Goal: Task Accomplishment & Management: Complete application form

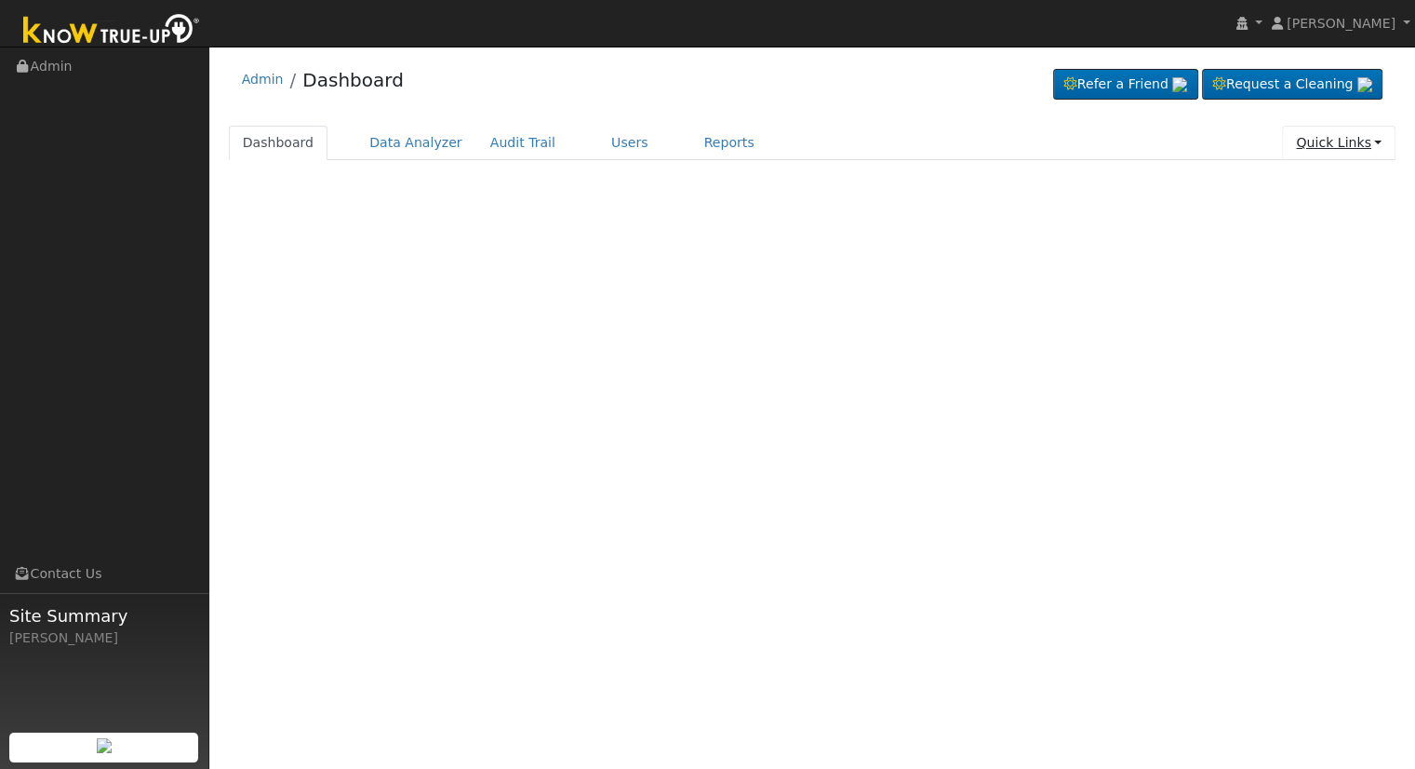
click at [1344, 150] on link "Quick Links" at bounding box center [1339, 143] width 114 height 34
click at [1327, 172] on link "Quick Add" at bounding box center [1326, 181] width 138 height 26
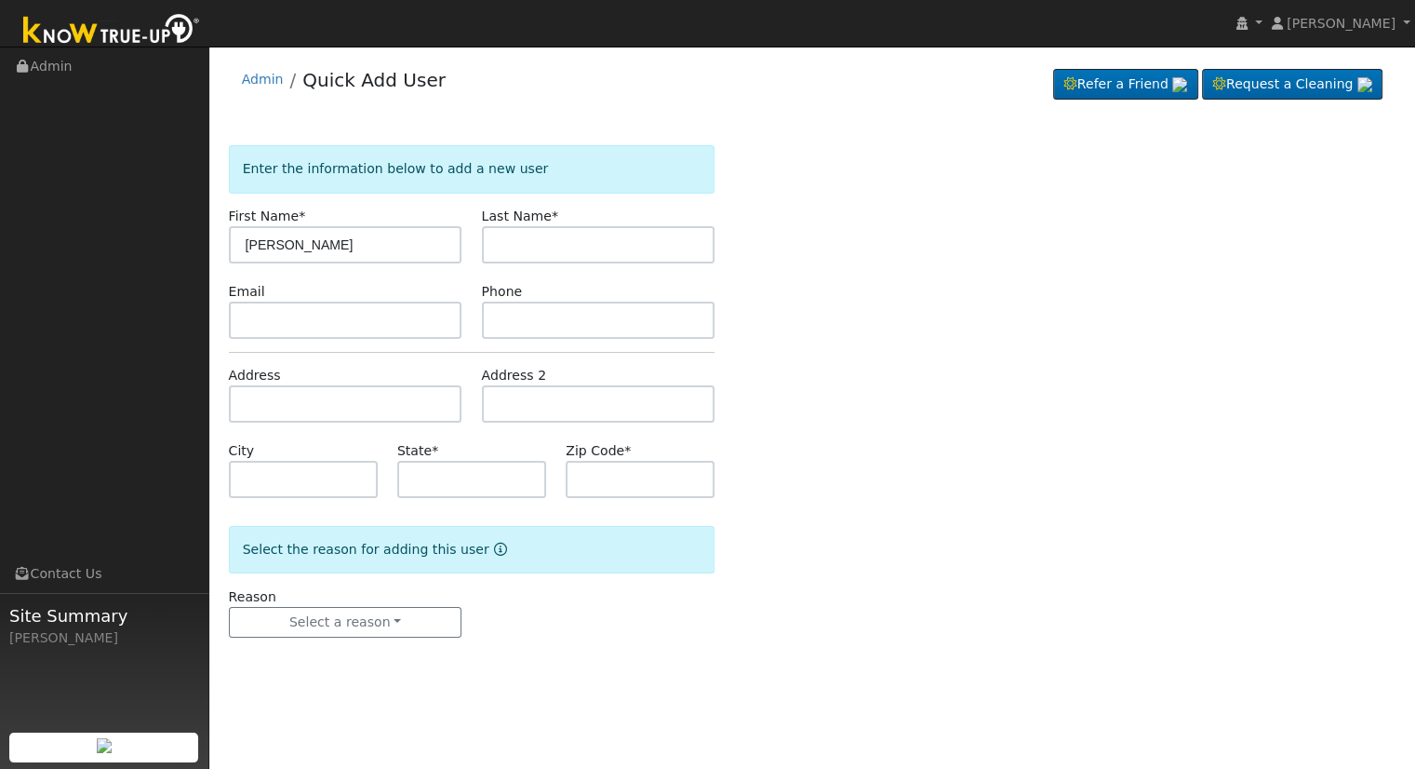
type input "[PERSON_NAME]"
click at [536, 250] on input "text" at bounding box center [599, 244] width 234 height 37
type input "valenzula"
click at [287, 401] on input "text" at bounding box center [346, 403] width 234 height 37
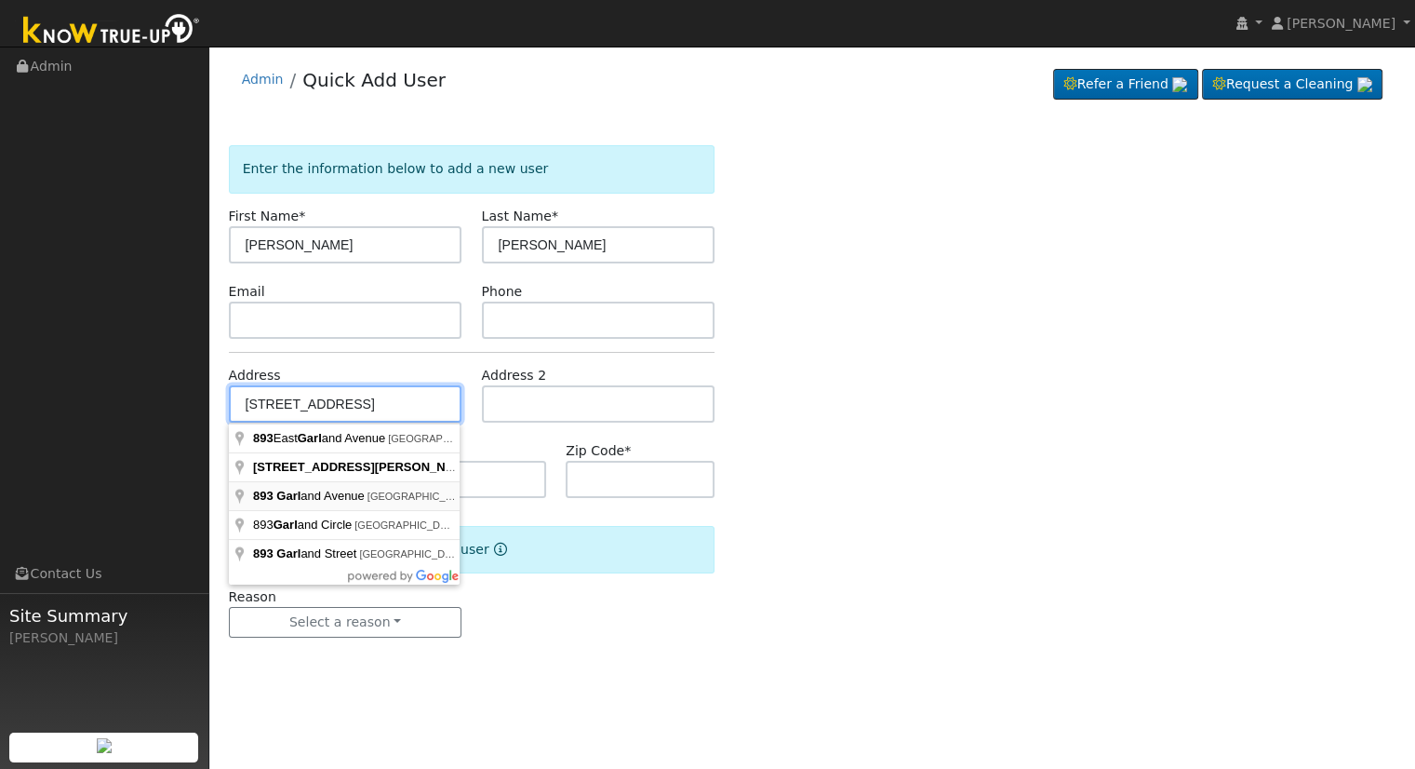
type input "[STREET_ADDRESS]"
type input "Clovis"
type input "CA"
type input "93612"
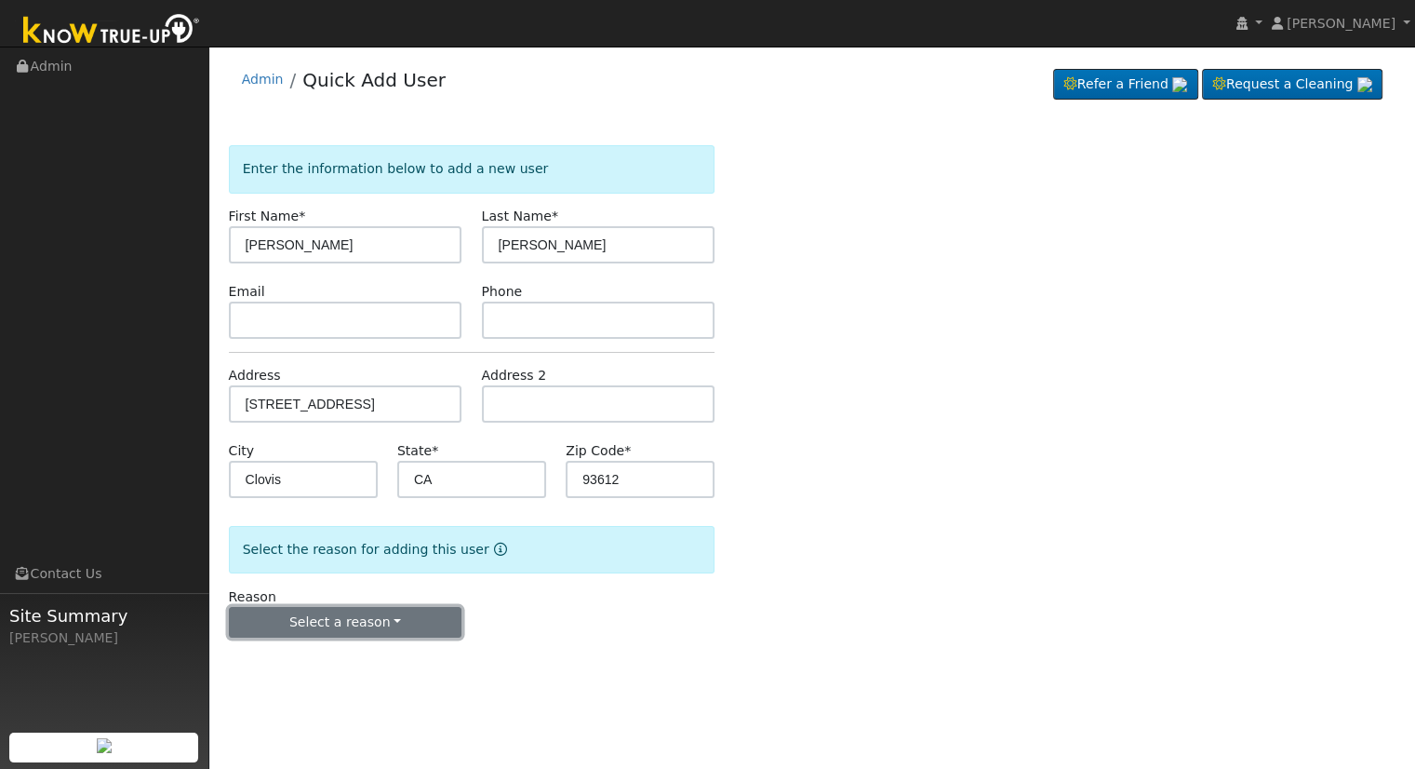
click at [327, 627] on button "Select a reason" at bounding box center [346, 623] width 234 height 32
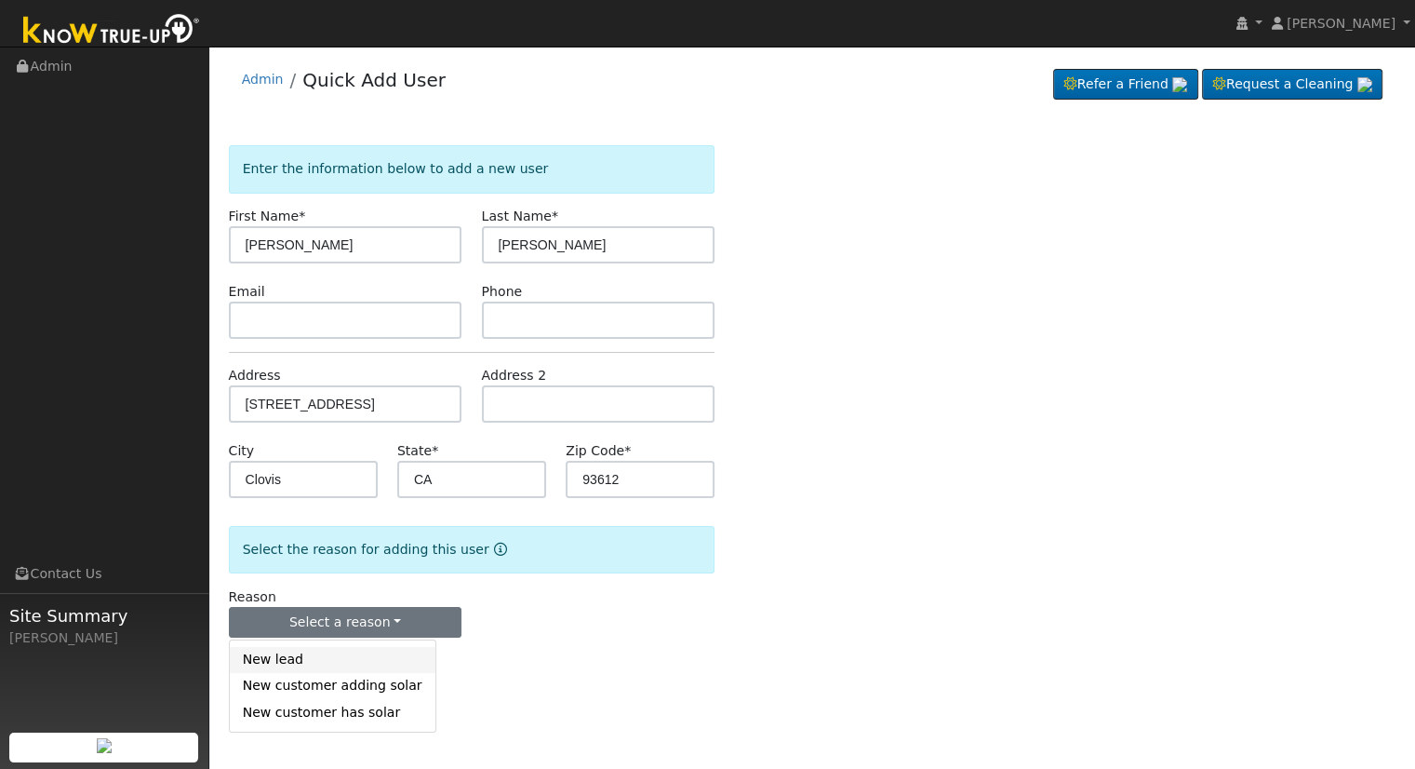
click at [310, 660] on link "New lead" at bounding box center [333, 660] width 206 height 26
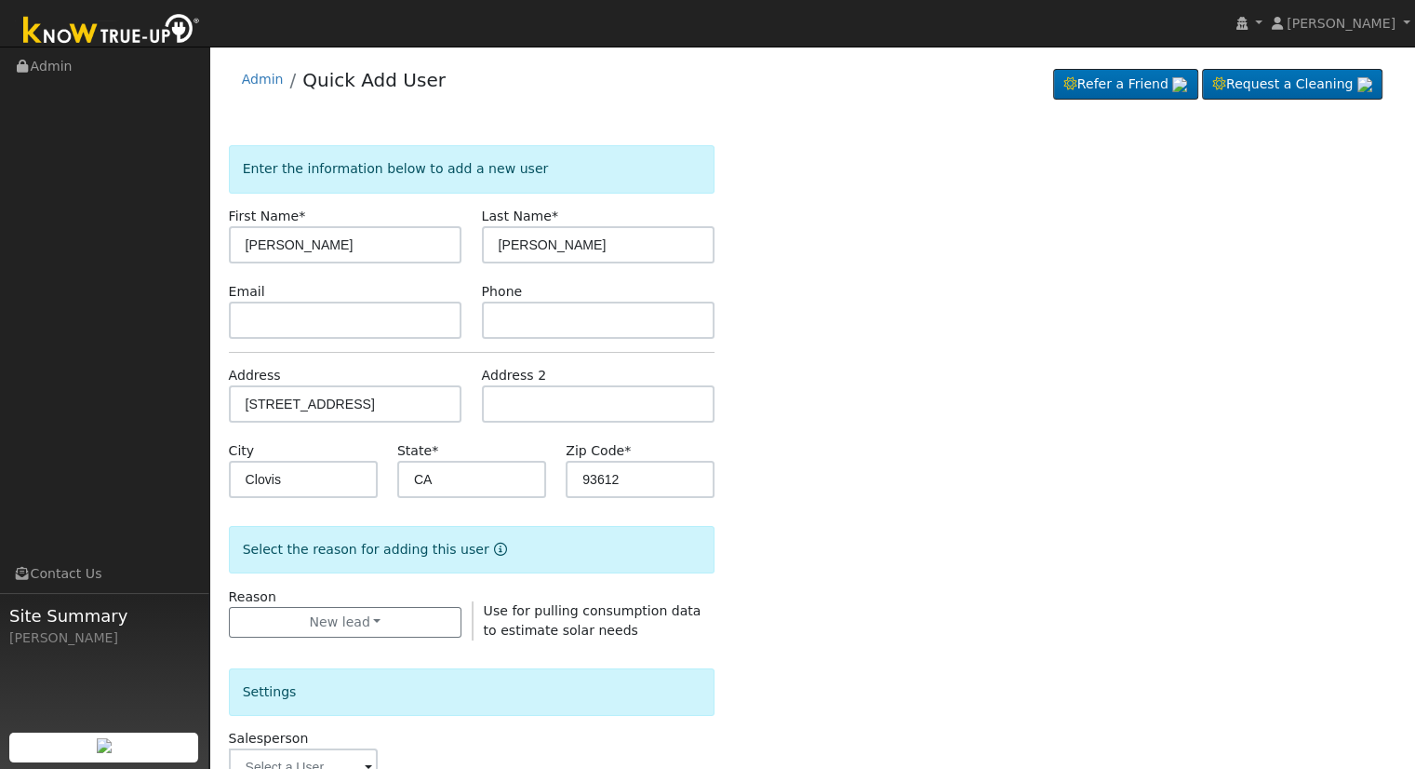
scroll to position [435, 0]
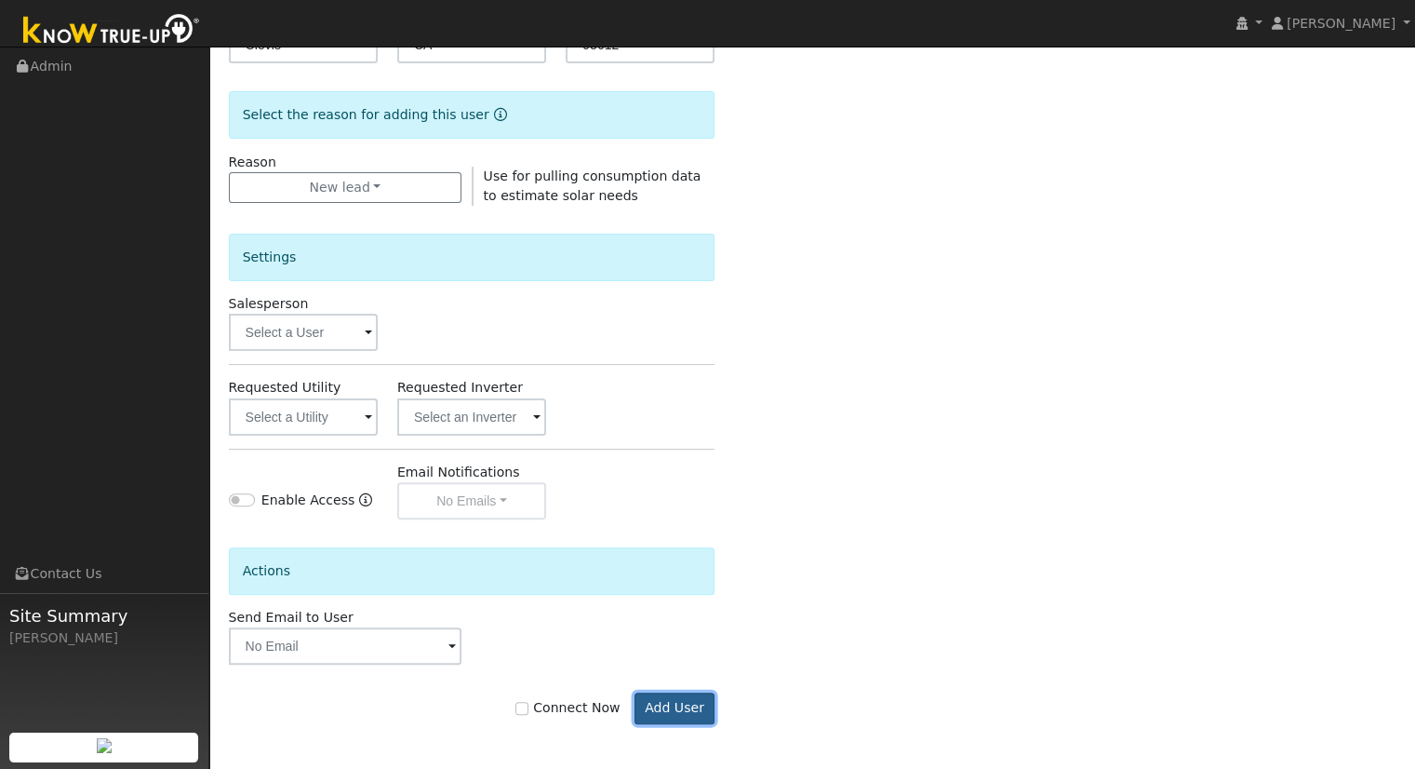
click at [666, 709] on button "Add User" at bounding box center [675, 708] width 81 height 32
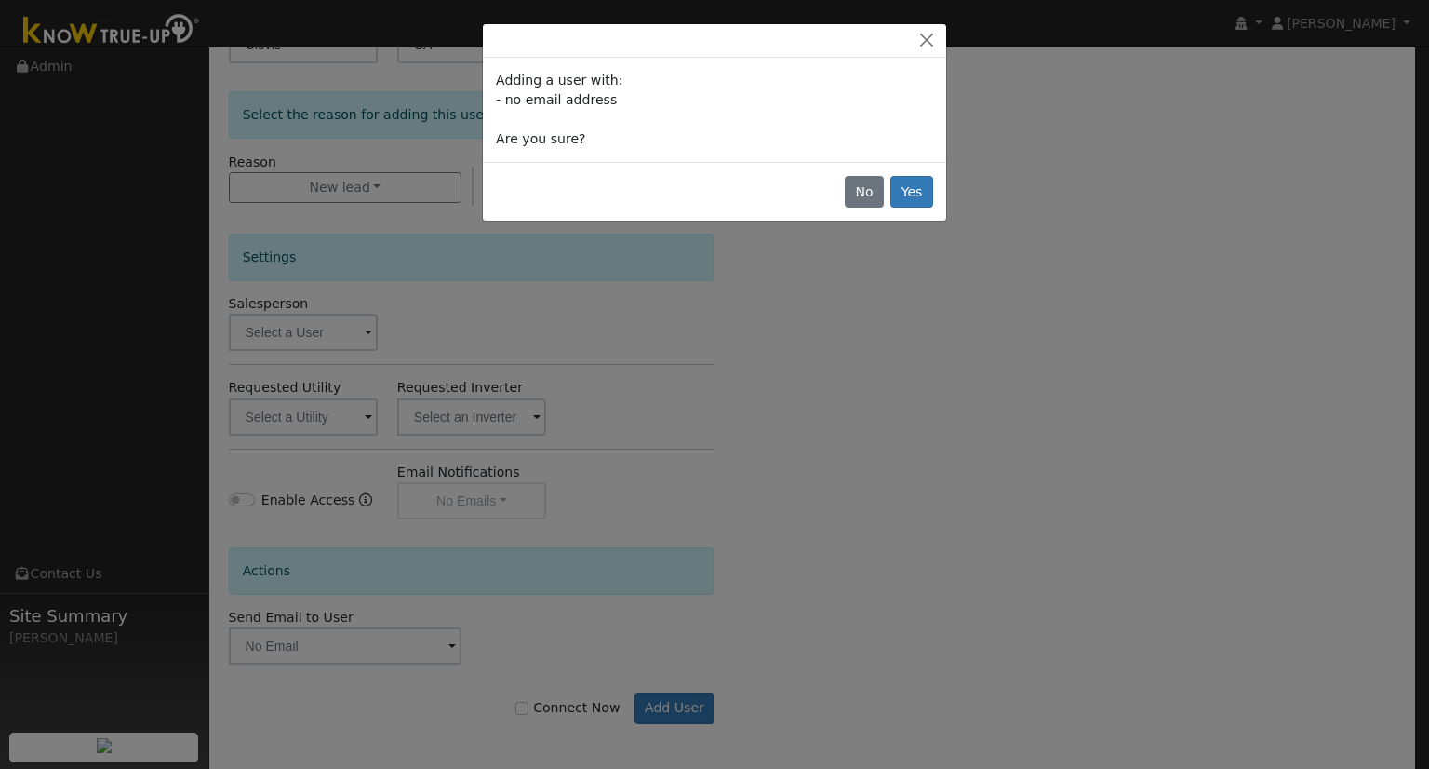
click at [913, 171] on div "No Yes" at bounding box center [714, 191] width 463 height 59
click at [924, 197] on button "Yes" at bounding box center [911, 192] width 43 height 32
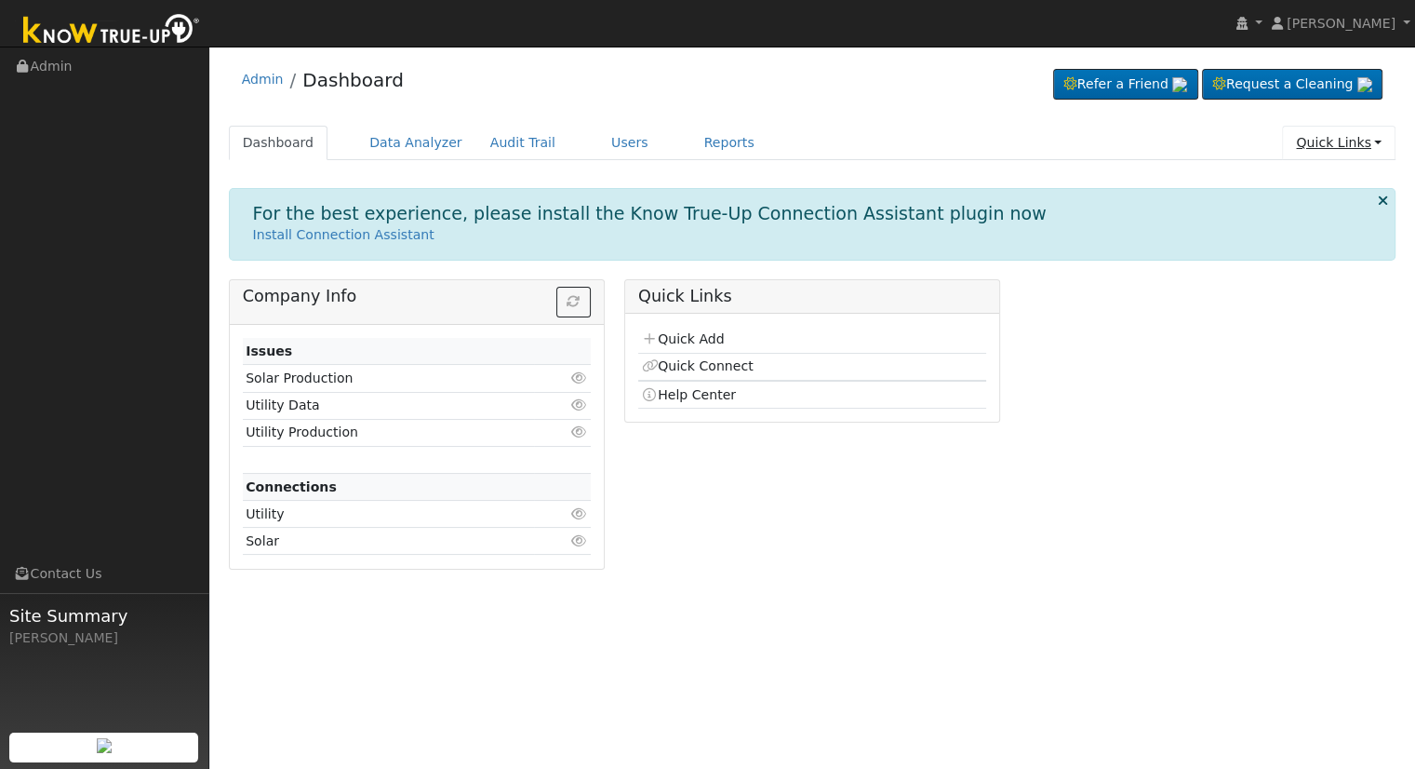
click at [1331, 147] on link "Quick Links" at bounding box center [1339, 143] width 114 height 34
click at [1299, 198] on link "Quick Connect" at bounding box center [1326, 207] width 138 height 26
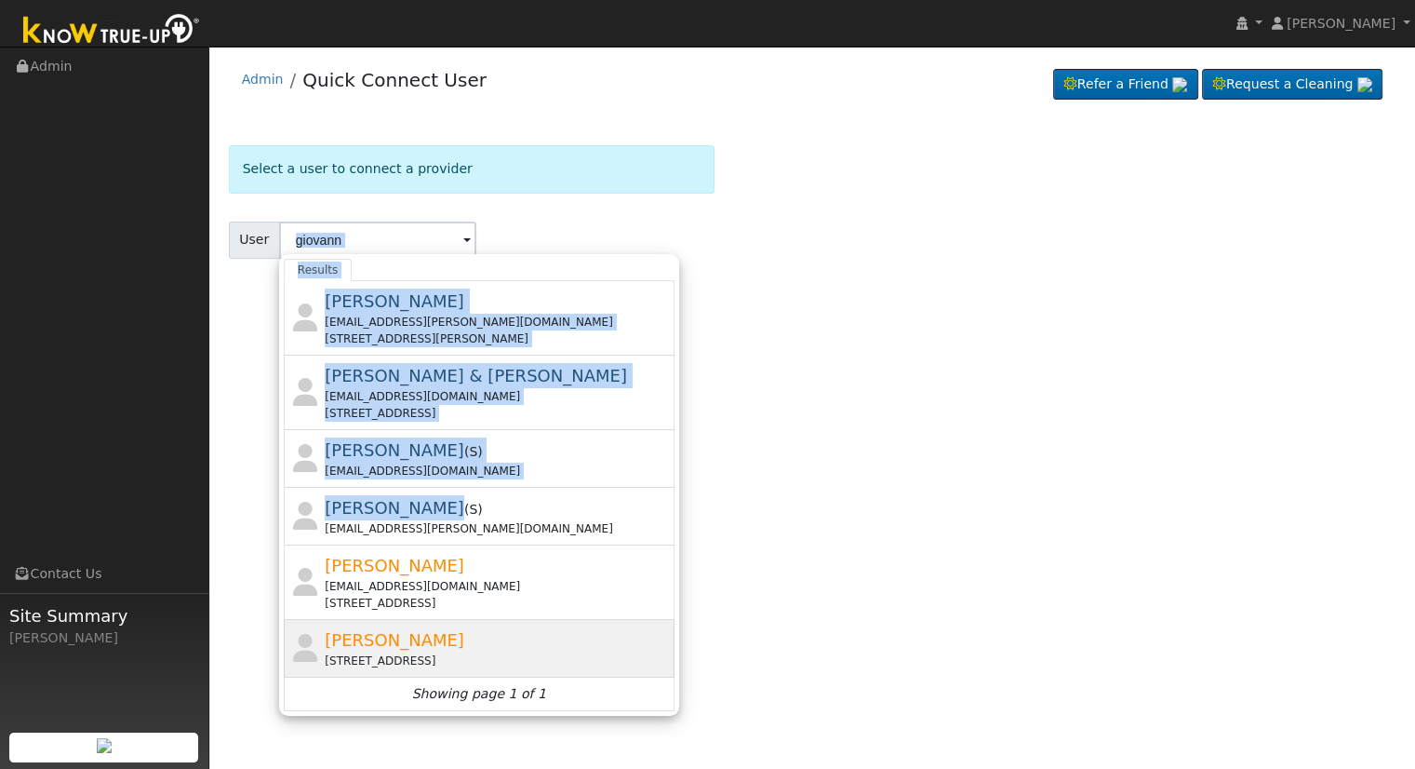
drag, startPoint x: 437, startPoint y: 500, endPoint x: 532, endPoint y: 637, distance: 167.3
click at [532, 637] on div "[PERSON_NAME] [EMAIL_ADDRESS][PERSON_NAME][DOMAIN_NAME] [STREET_ADDRESS][PERSON…" at bounding box center [479, 496] width 391 height 430
click at [532, 637] on div "Giovanny valenzula 893 Garland Avenue, Clovis, CA 93612" at bounding box center [497, 648] width 345 height 42
type input "Giovanny valenzula"
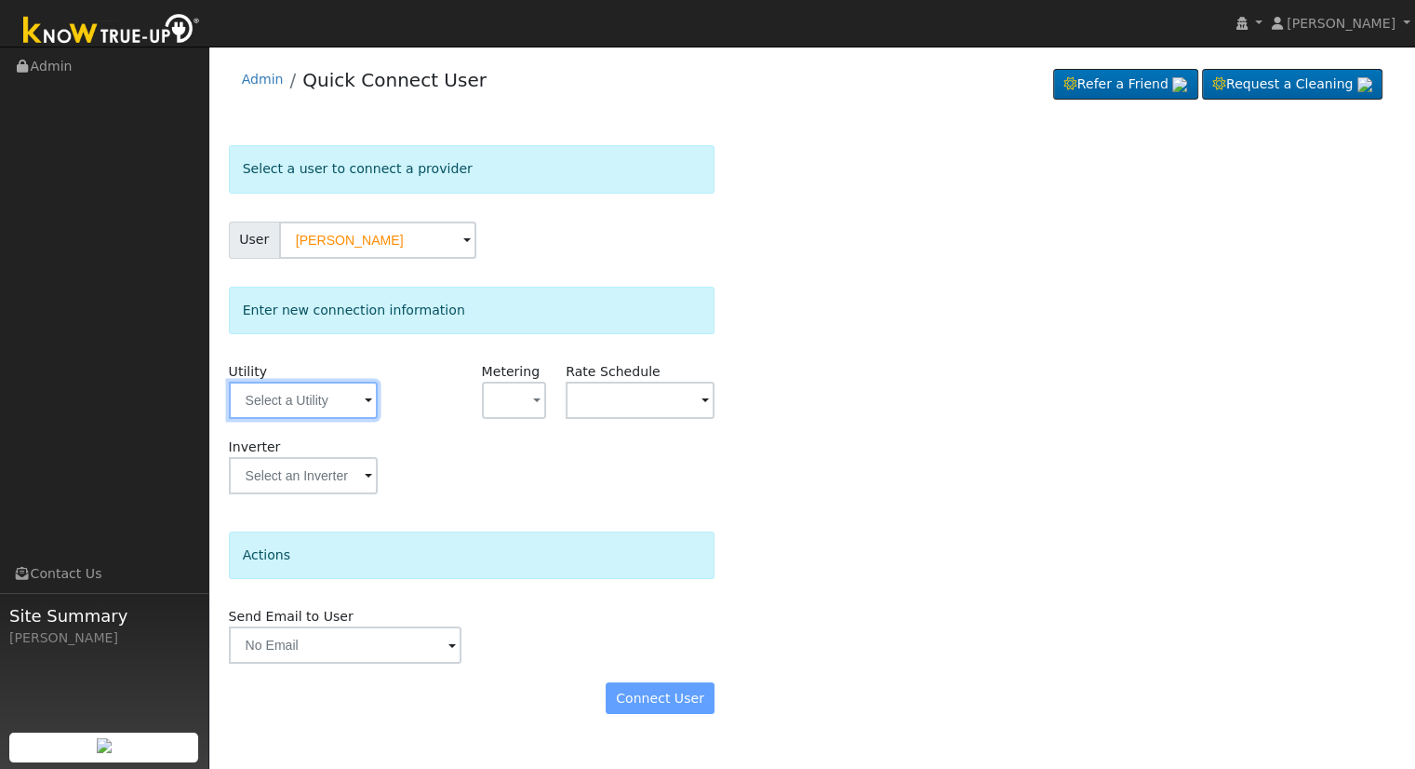
click at [262, 414] on input "text" at bounding box center [303, 400] width 149 height 37
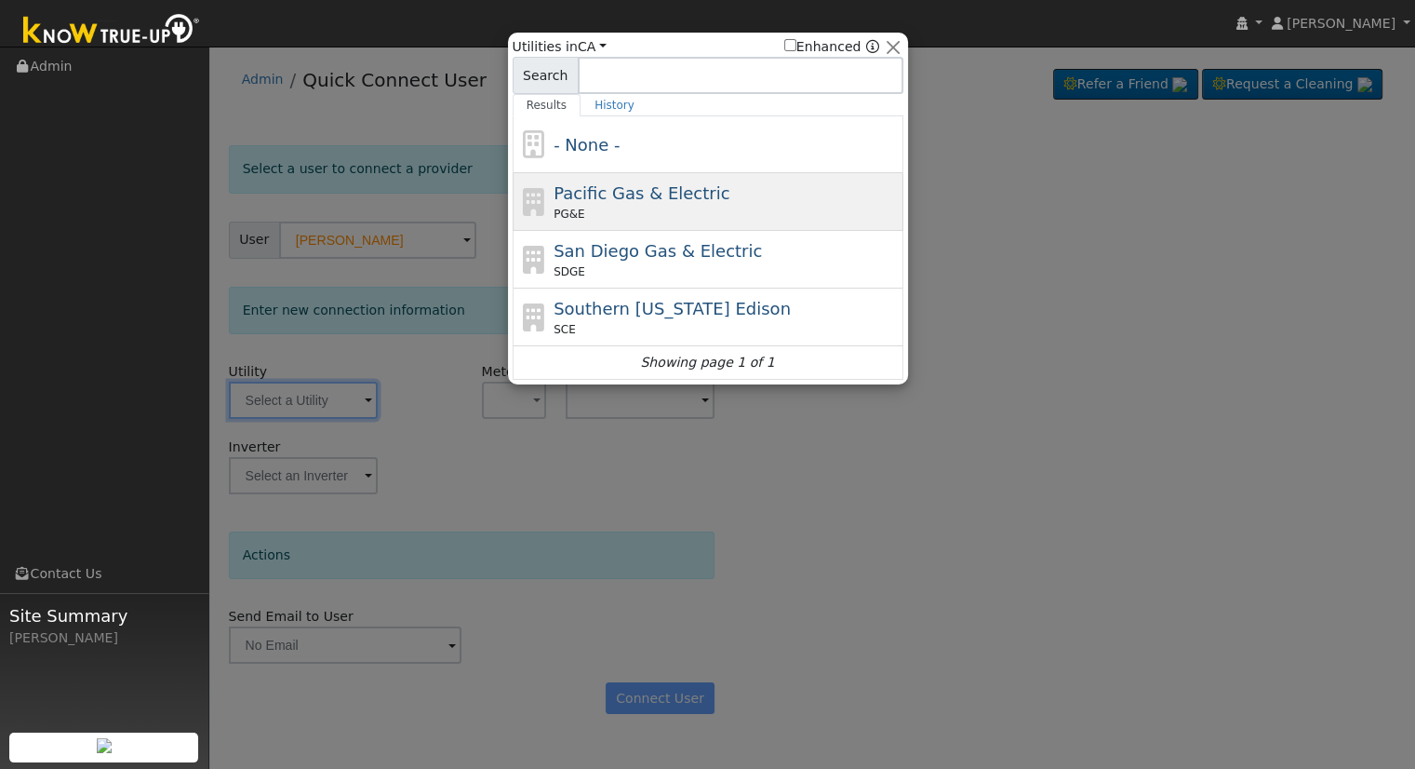
click at [590, 210] on div "PG&E" at bounding box center [726, 214] width 345 height 17
type input "PG&E"
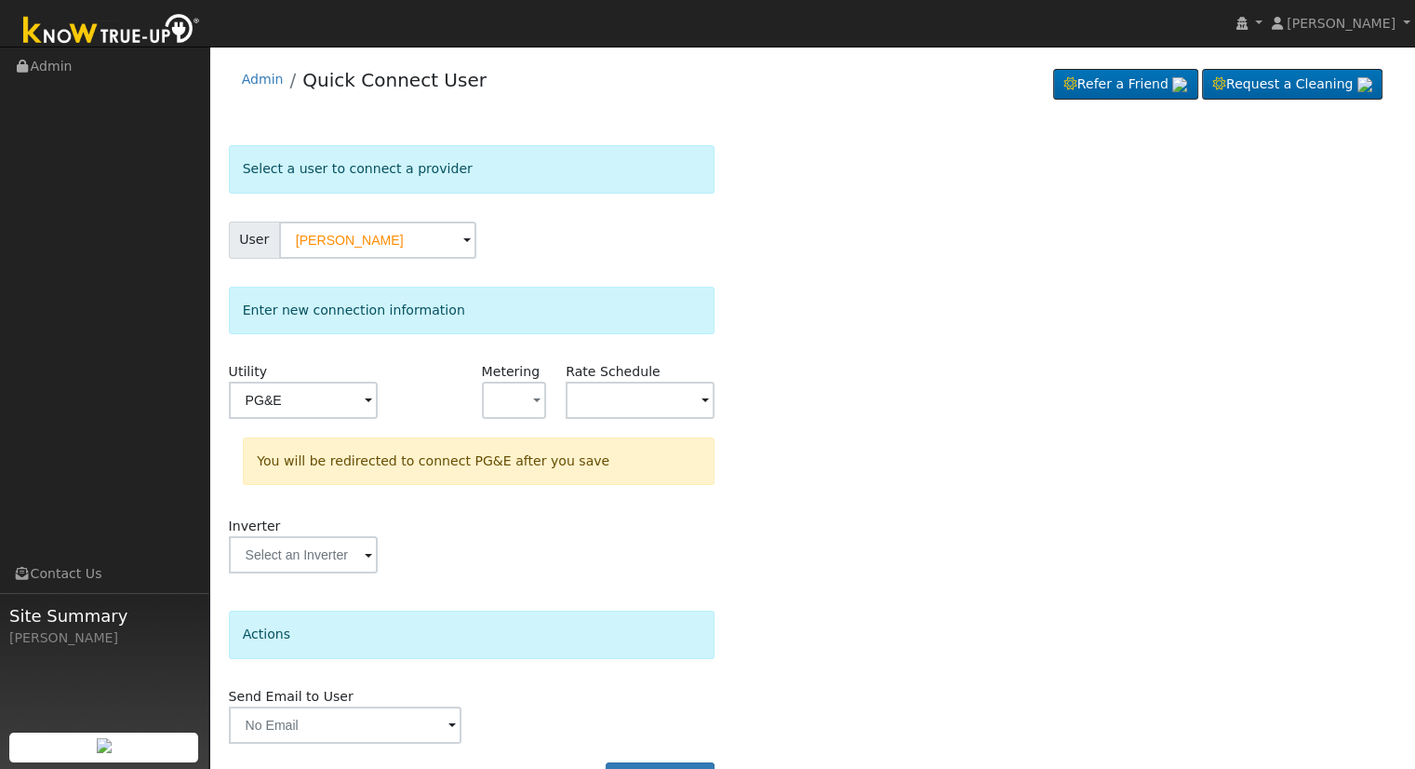
click at [574, 372] on label "Rate Schedule" at bounding box center [613, 372] width 94 height 20
click at [378, 393] on input "text" at bounding box center [303, 400] width 149 height 37
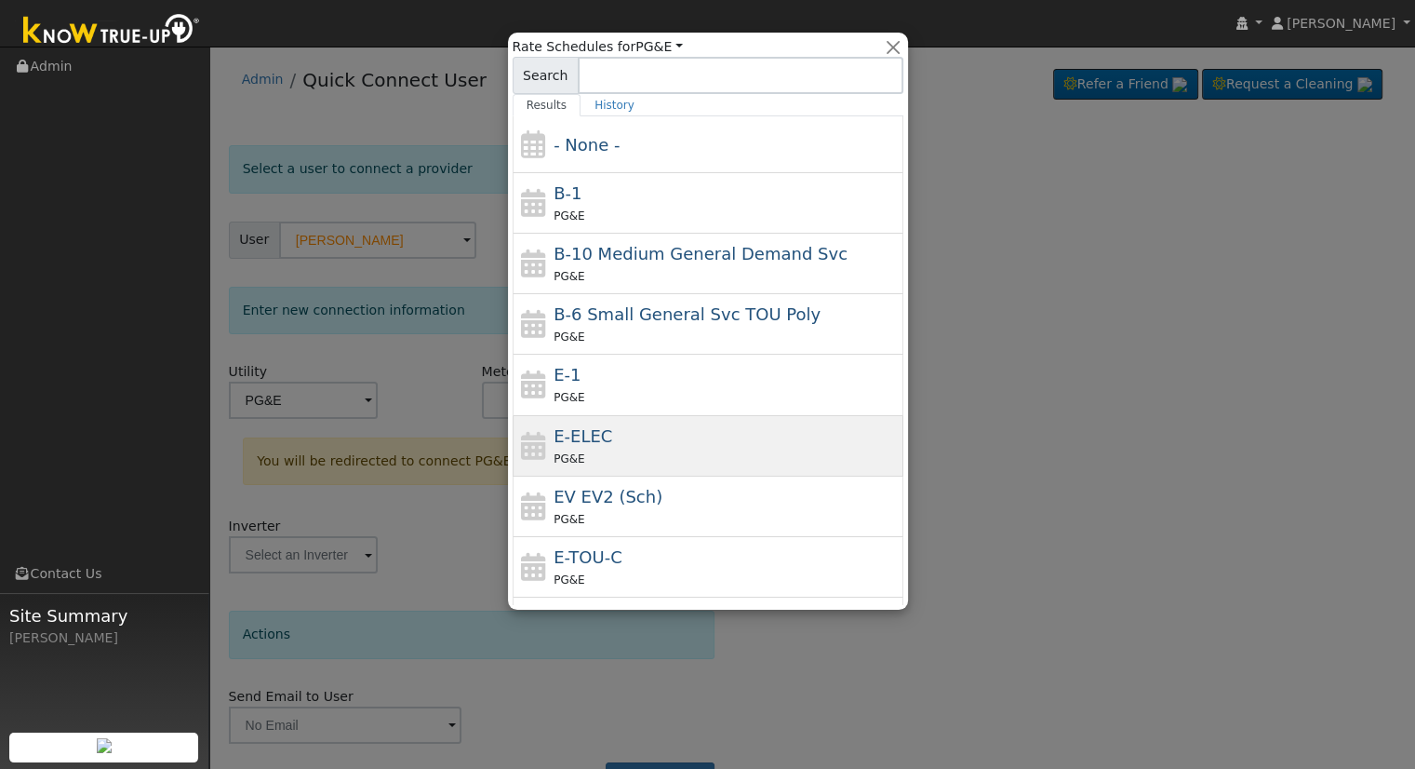
click at [605, 451] on div "PG&E" at bounding box center [726, 458] width 345 height 20
type input "E-ELEC"
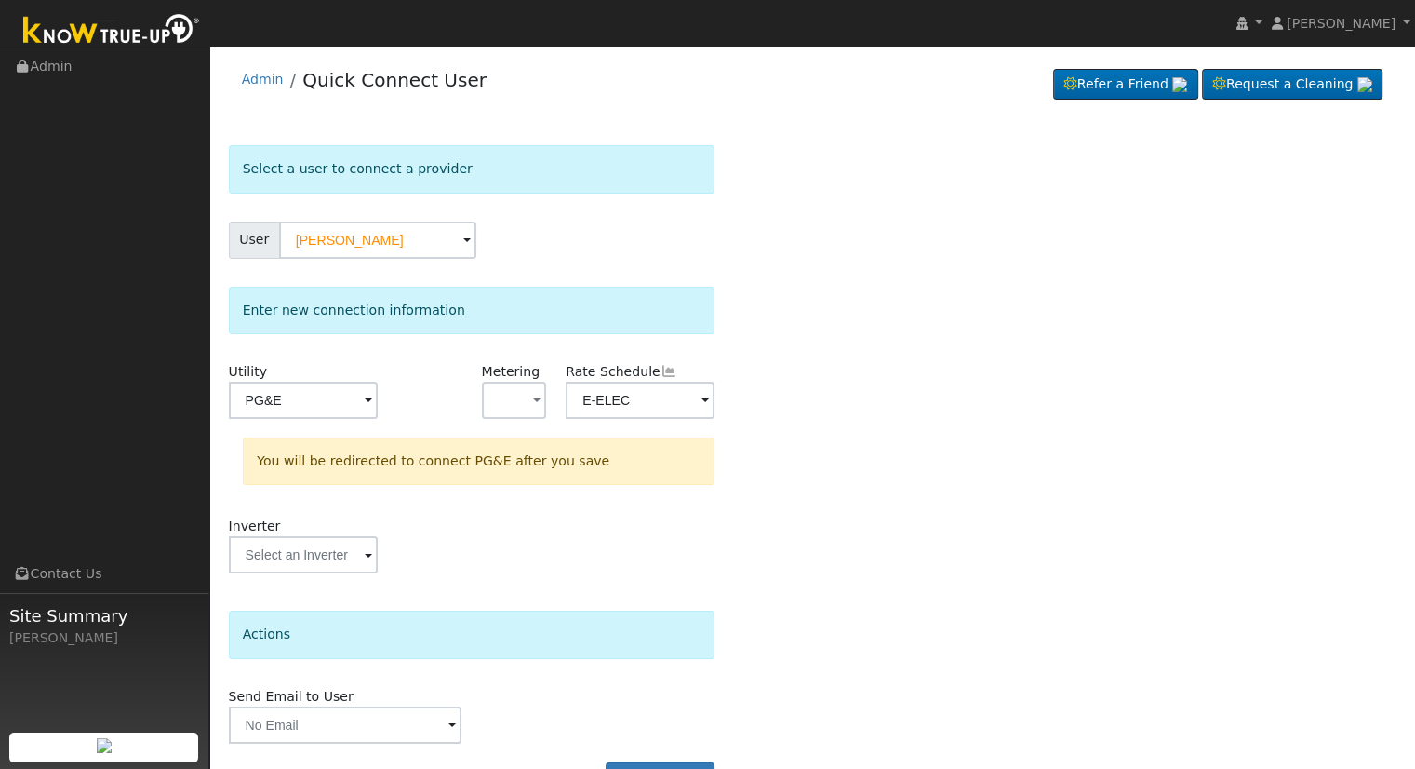
scroll to position [51, 0]
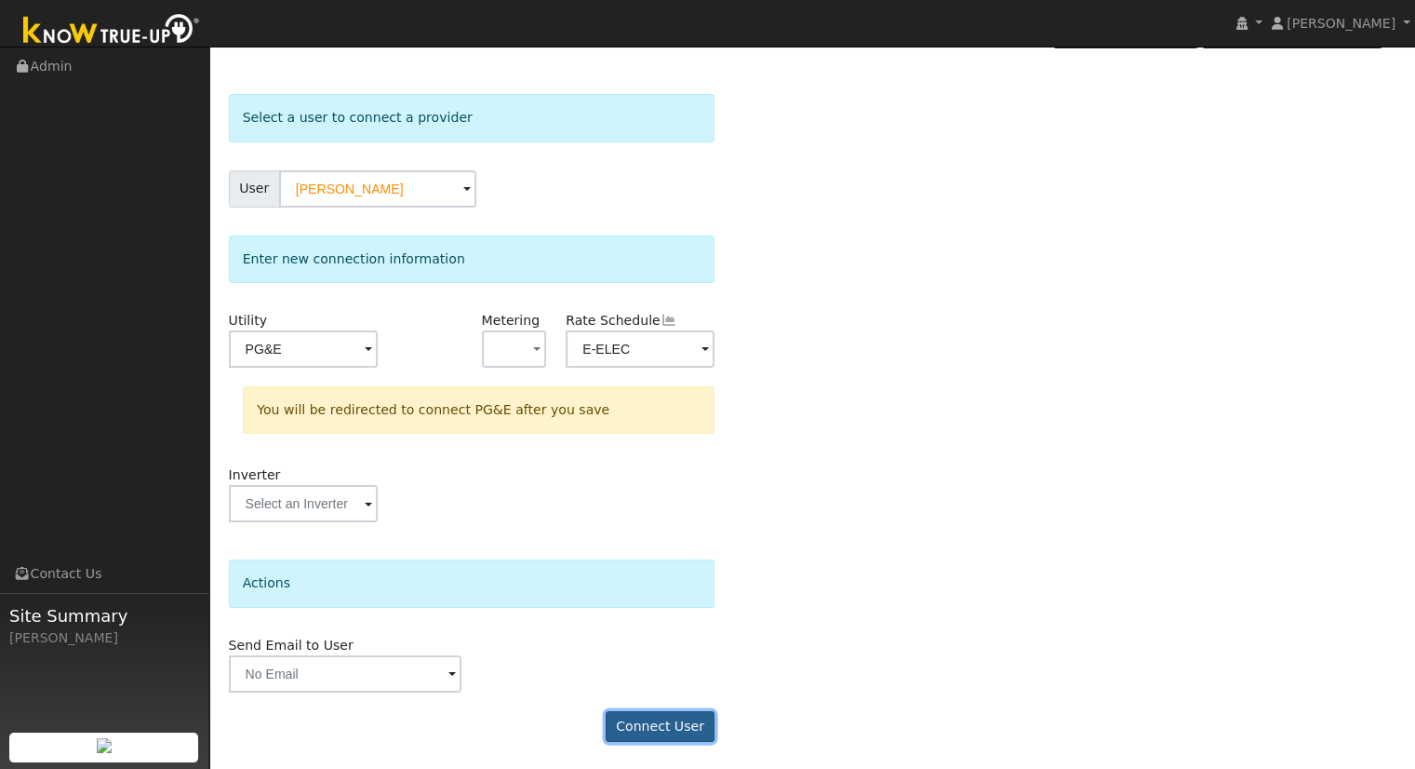
click at [636, 711] on button "Connect User" at bounding box center [661, 727] width 110 height 32
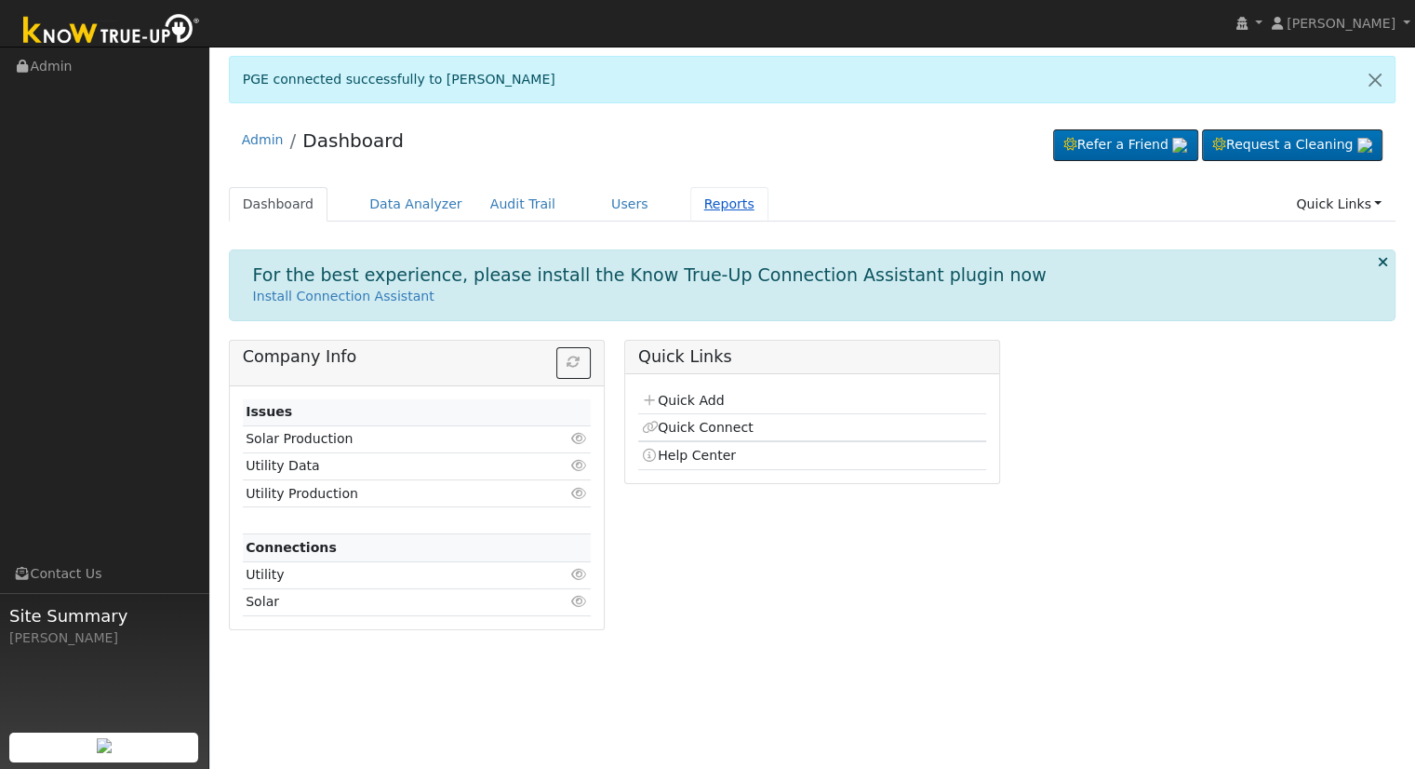
click at [709, 199] on link "Reports" at bounding box center [729, 204] width 78 height 34
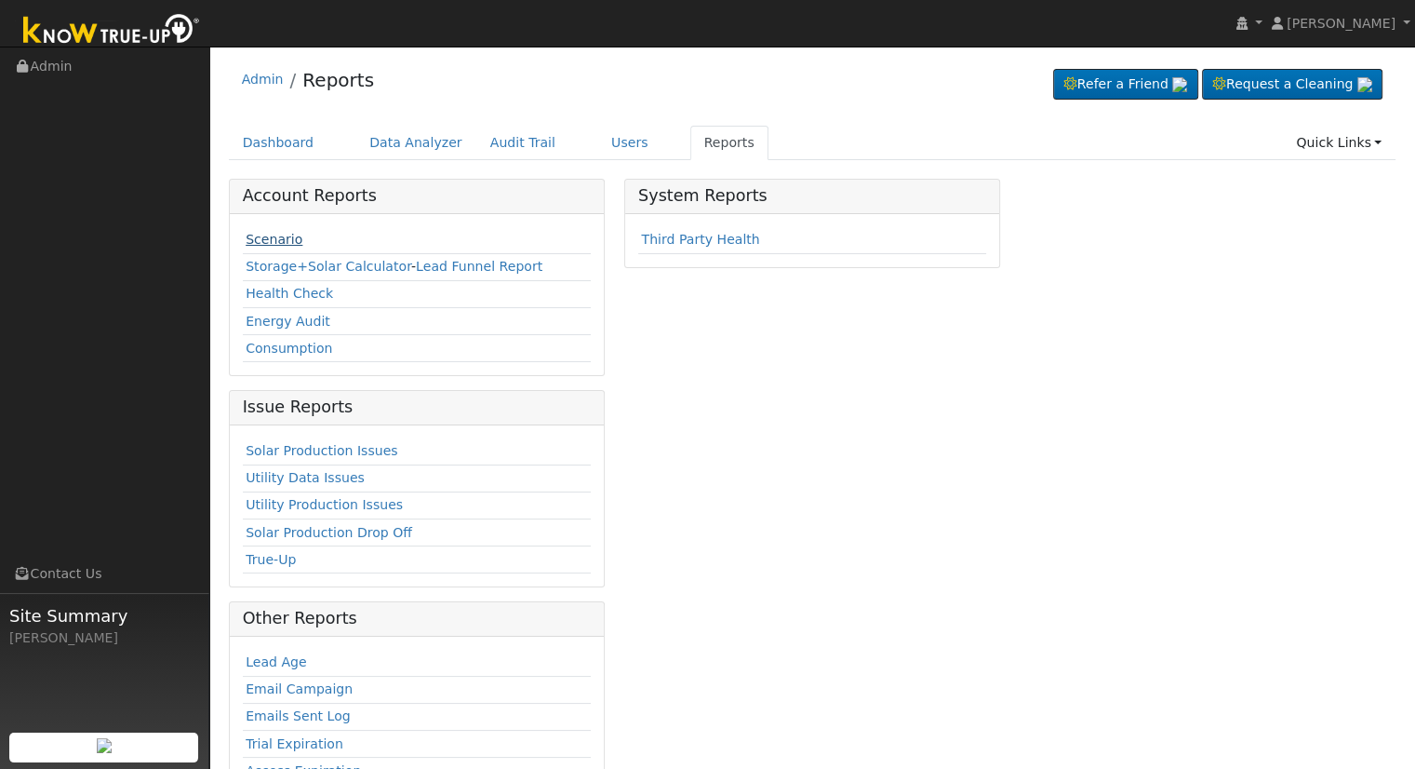
click at [270, 247] on link "Scenario" at bounding box center [274, 239] width 57 height 15
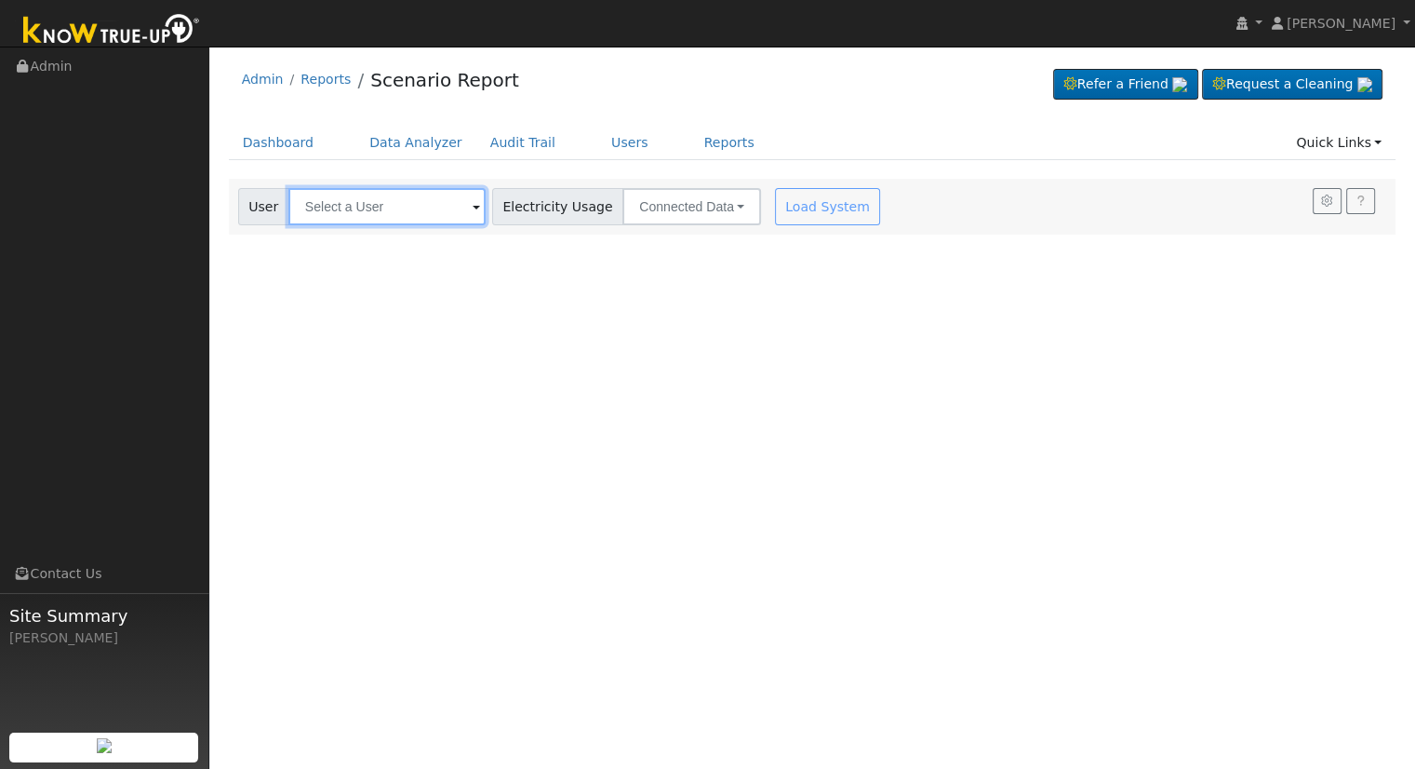
click at [345, 216] on input "text" at bounding box center [386, 206] width 197 height 37
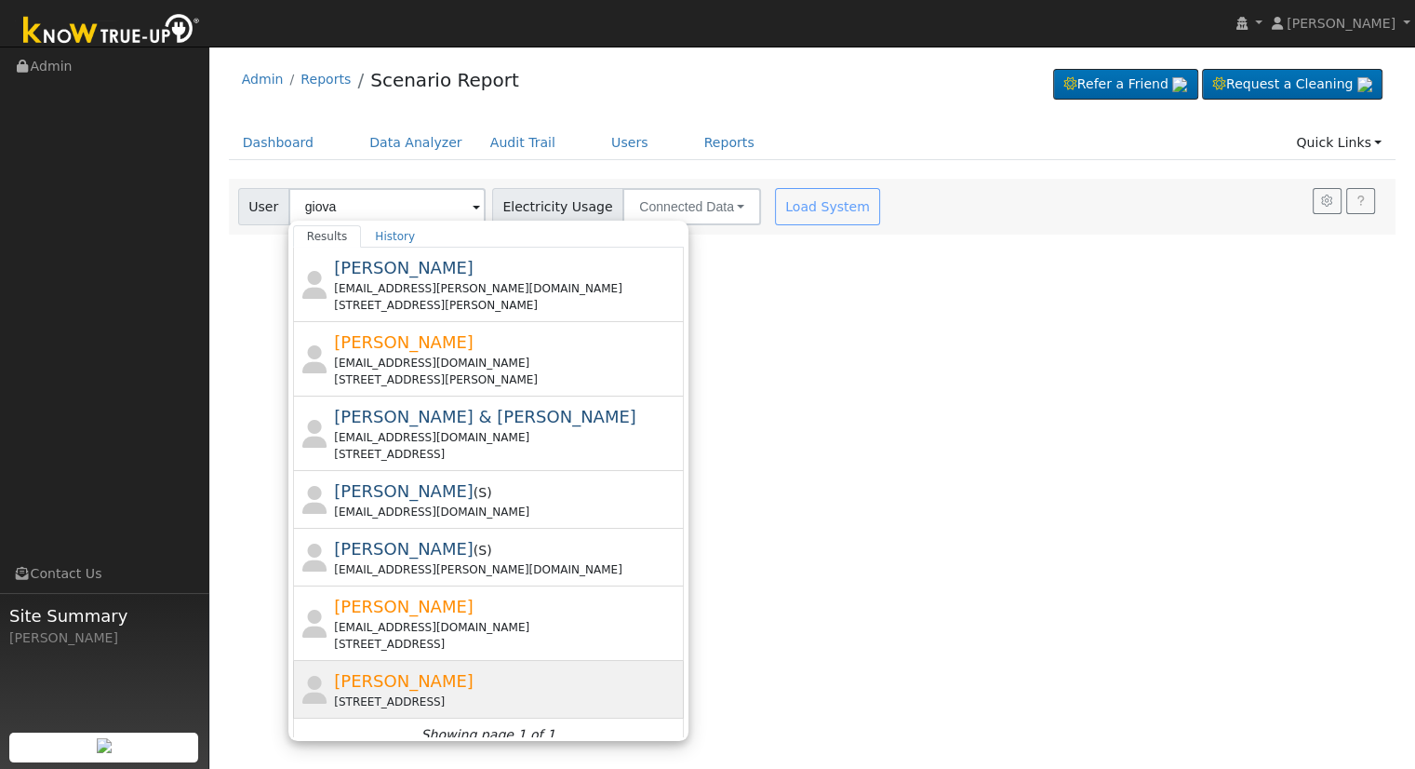
click at [402, 687] on span "[PERSON_NAME]" at bounding box center [404, 681] width 140 height 20
type input "[PERSON_NAME]"
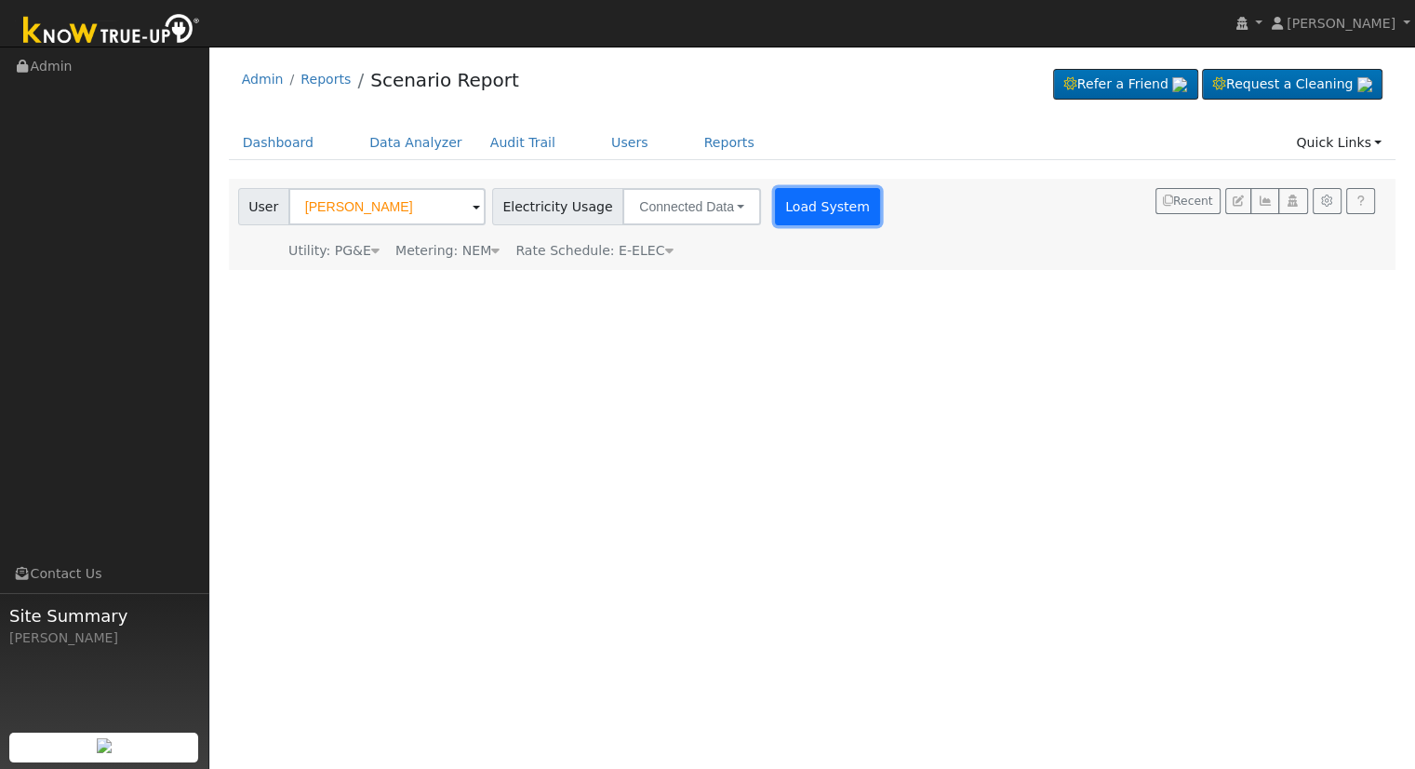
click at [823, 202] on button "Load System" at bounding box center [828, 206] width 106 height 37
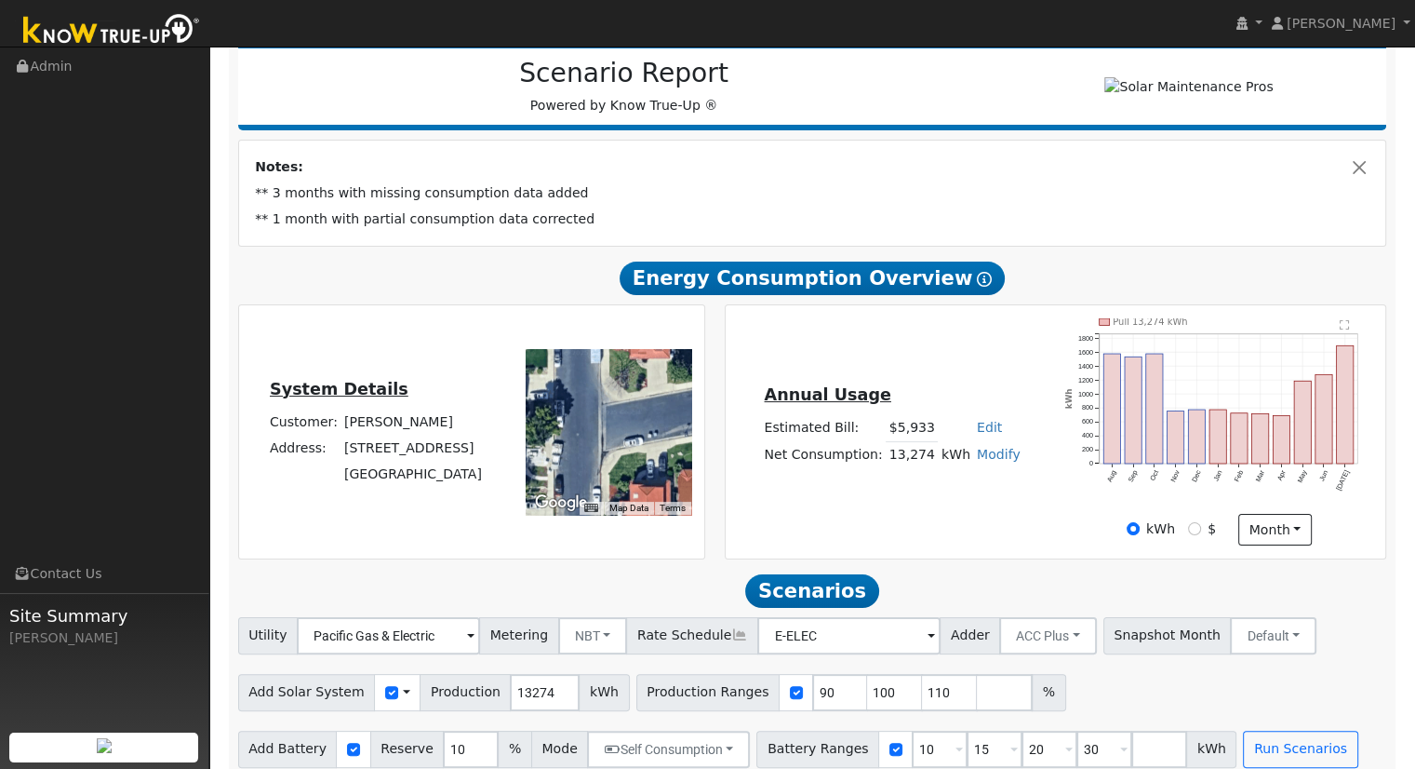
scroll to position [234, 0]
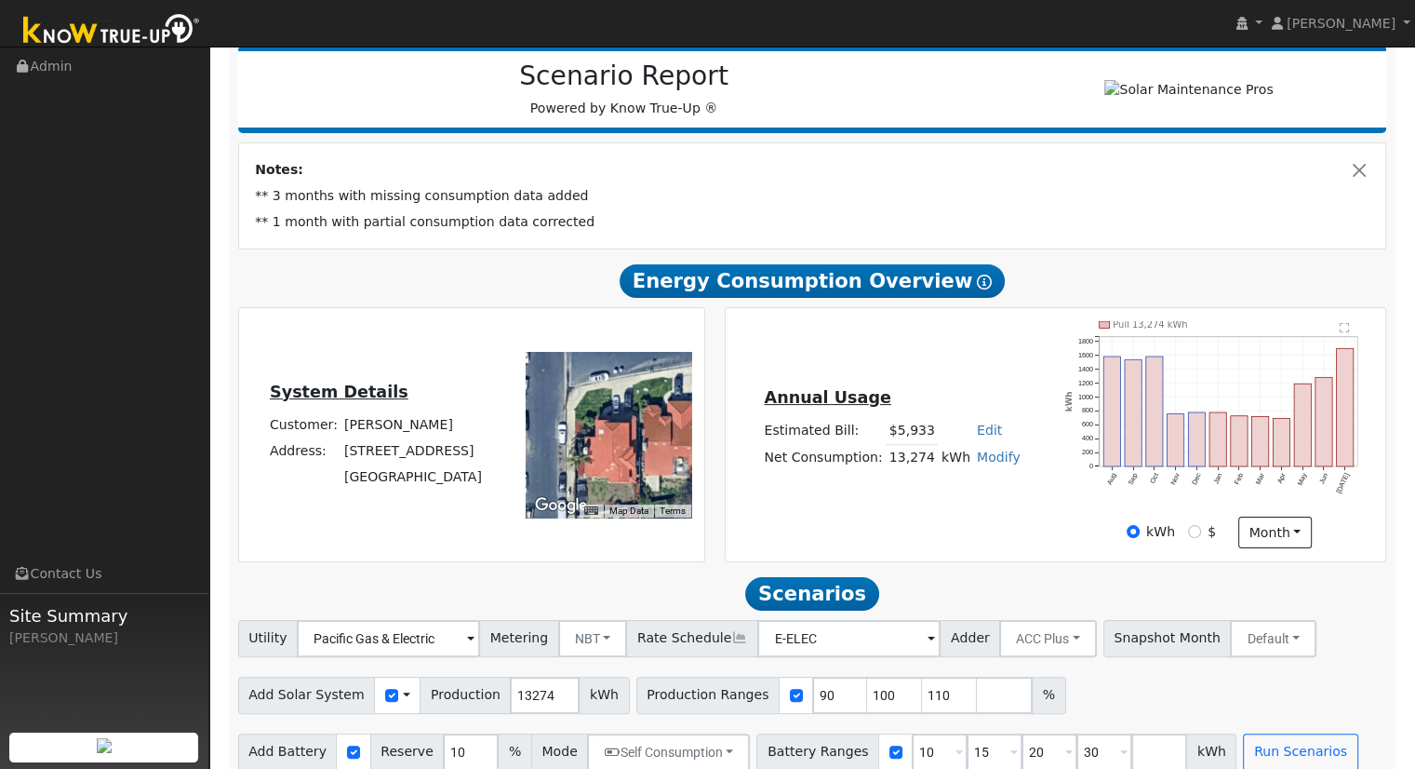
drag, startPoint x: 616, startPoint y: 436, endPoint x: 582, endPoint y: 370, distance: 74.5
click at [582, 370] on div at bounding box center [609, 435] width 166 height 166
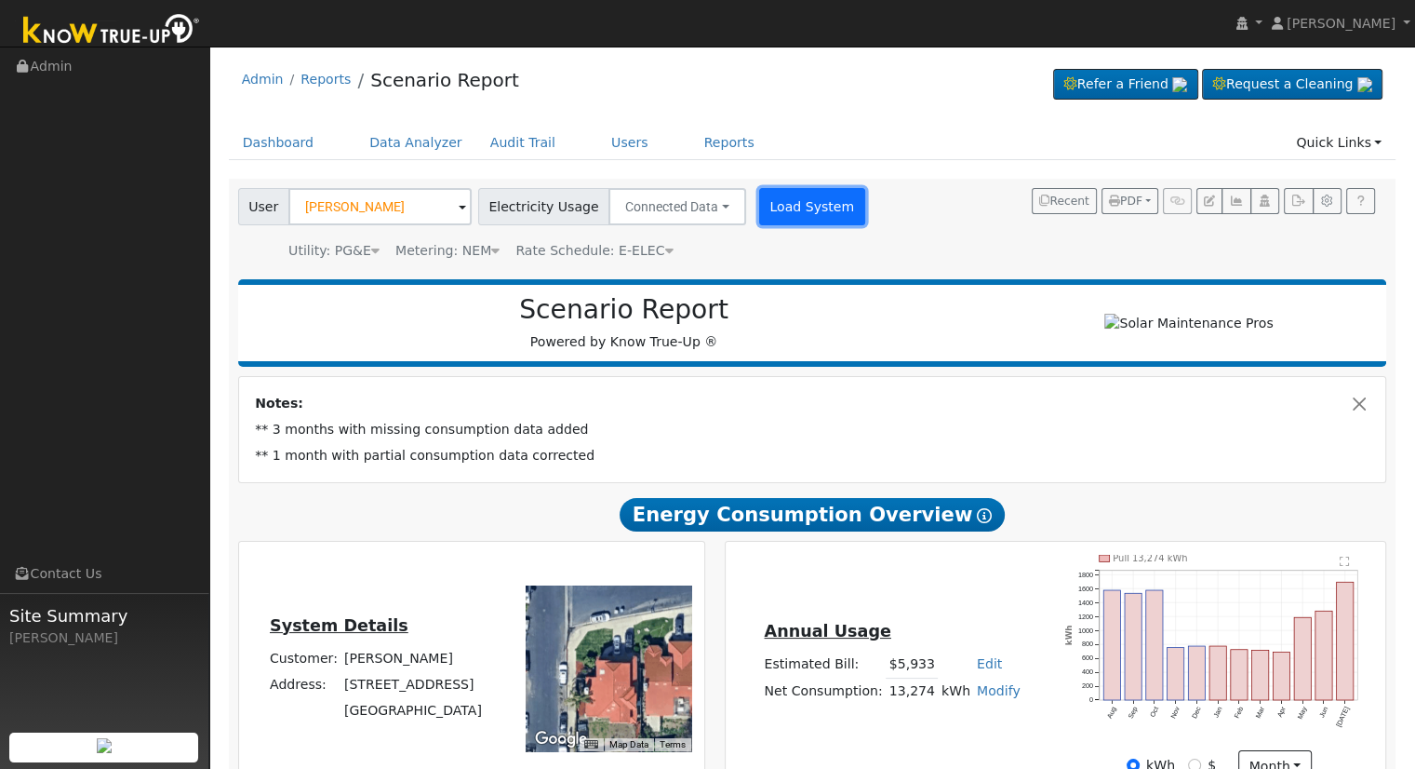
click at [760, 199] on button "Load System" at bounding box center [812, 206] width 106 height 37
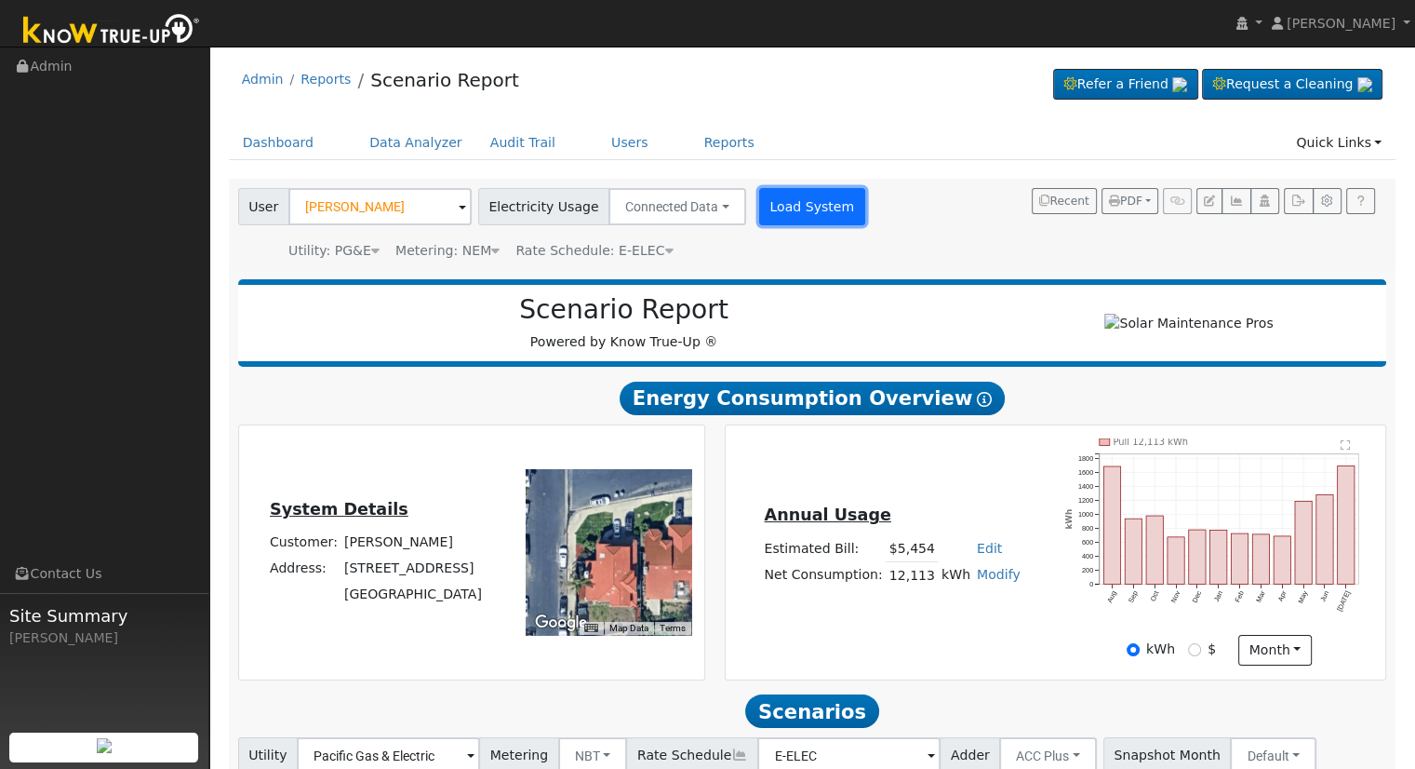
click at [783, 191] on button "Load System" at bounding box center [812, 206] width 106 height 37
